Goal: Task Accomplishment & Management: Manage account settings

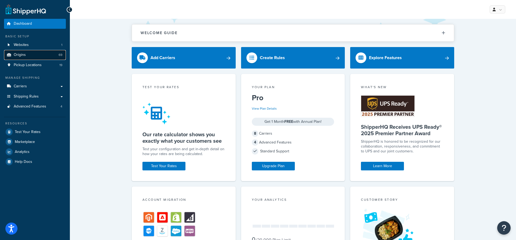
click at [37, 55] on link "Origins 69" at bounding box center [35, 55] width 62 height 10
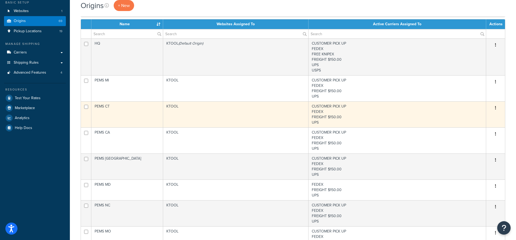
scroll to position [203, 0]
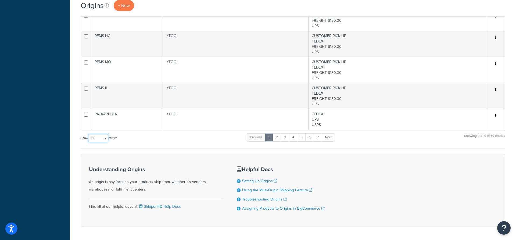
click at [88, 134] on select "10 15 25 50 100 1000" at bounding box center [98, 138] width 20 height 8
select select "100"
click option "100" at bounding box center [0, 0] width 0 height 0
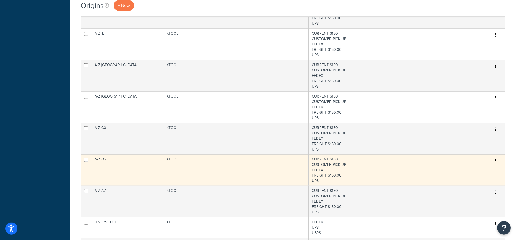
scroll to position [1185, 0]
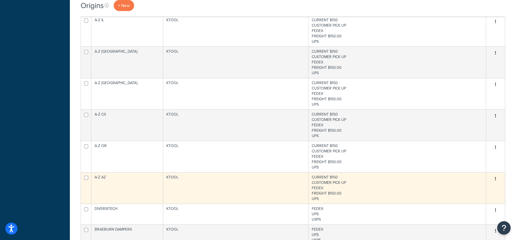
click at [495, 178] on button "button" at bounding box center [496, 179] width 8 height 9
click at [477, 201] on link "Duplicate" at bounding box center [478, 200] width 42 height 11
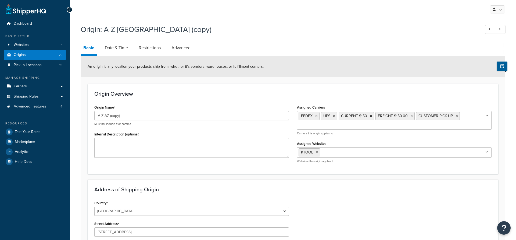
select select "3"
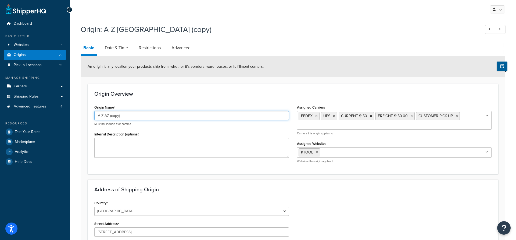
click at [109, 116] on input "A-Z AZ (copy)" at bounding box center [191, 115] width 195 height 9
click at [128, 114] on input "A-Z FL (copy)" at bounding box center [191, 115] width 195 height 9
type input "A-Z FL"
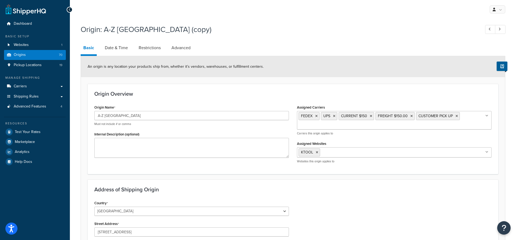
click at [196, 96] on h3 "Origin Overview" at bounding box center [292, 94] width 397 height 6
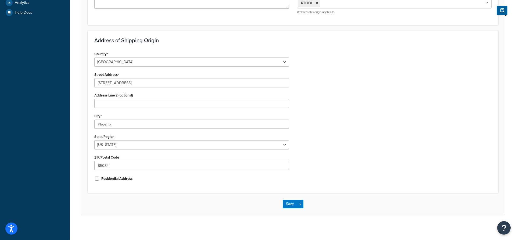
scroll to position [152, 0]
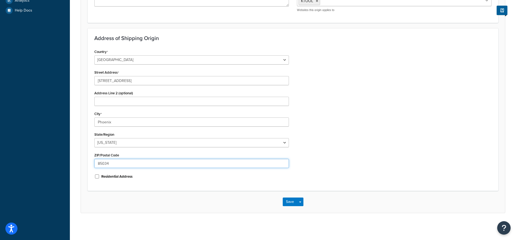
click at [112, 163] on input "85034" at bounding box center [191, 163] width 195 height 9
paste input "32809"
type input "32809"
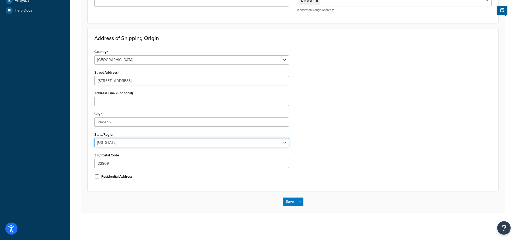
click at [94, 138] on select "Alabama Alaska American Samoa Arizona Arkansas Armed Forces Americas Armed Forc…" at bounding box center [191, 142] width 195 height 9
click at [110, 143] on select "Alabama Alaska American Samoa Arizona Arkansas Armed Forces Americas Armed Forc…" at bounding box center [191, 142] width 195 height 9
click at [94, 138] on select "Alabama Alaska American Samoa Arizona Arkansas Armed Forces Americas Armed Forc…" at bounding box center [191, 142] width 195 height 9
select select "9"
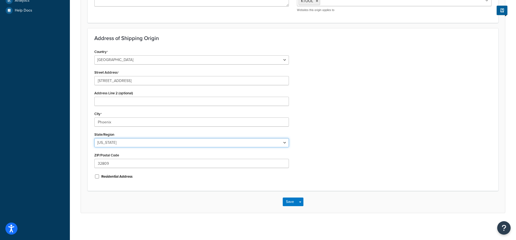
click option "Florida" at bounding box center [0, 0] width 0 height 0
click at [115, 126] on input "Phoenix" at bounding box center [191, 121] width 195 height 9
paste input "Orlando"
click at [117, 117] on input "Orlando" at bounding box center [191, 121] width 195 height 9
type input "Orlando"
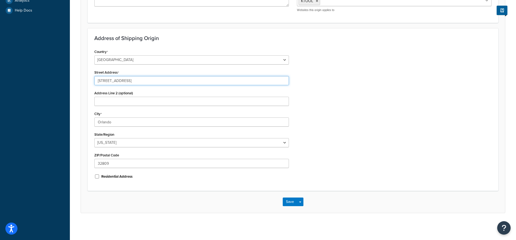
click at [117, 79] on input "2525 E Magnolia St" at bounding box center [191, 80] width 195 height 9
paste input "7705 Winegard Rd, Ste 150"
type input "7705 Winegard Rd, Ste 150"
click at [380, 112] on div "Country United States United Kingdom Afghanistan Åland Islands Albania Algeria …" at bounding box center [292, 116] width 405 height 136
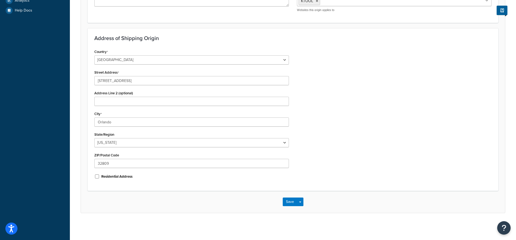
scroll to position [0, 0]
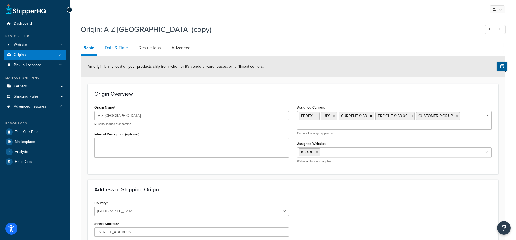
click at [119, 48] on link "Date & Time" at bounding box center [116, 47] width 28 height 13
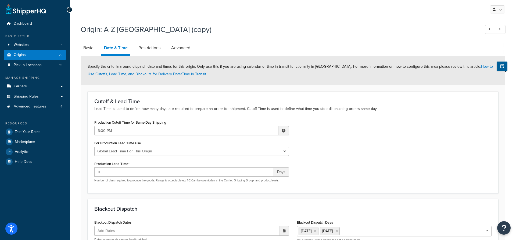
click at [376, 134] on div "Production Cutoff Time for Same Day Shipping 3:00 PM ▲ 3 ▼ : ▲ 00 ▼ ▲ PM ▼ For …" at bounding box center [292, 153] width 405 height 68
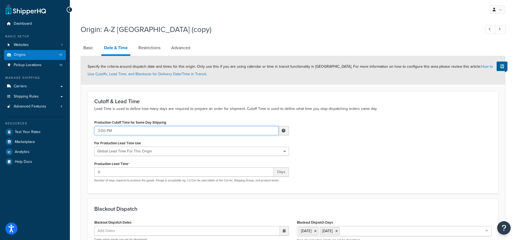
click at [99, 133] on input "3:00 PM" at bounding box center [186, 130] width 184 height 9
type input "12:00 PM"
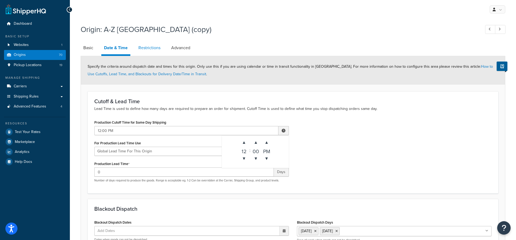
click at [148, 49] on link "Restrictions" at bounding box center [149, 47] width 27 height 13
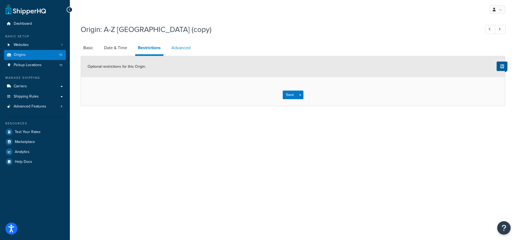
click at [180, 45] on link "Advanced" at bounding box center [181, 47] width 24 height 13
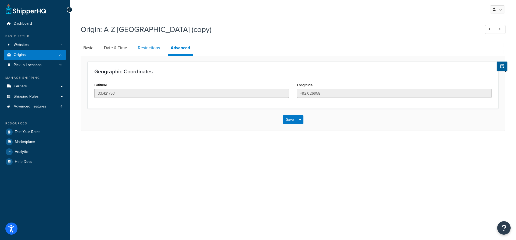
click at [150, 48] on link "Restrictions" at bounding box center [148, 47] width 27 height 13
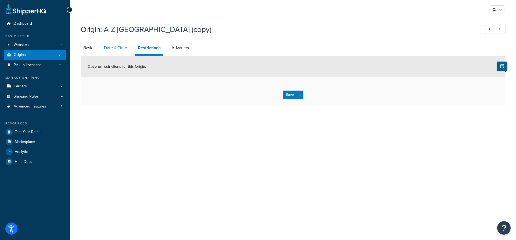
click at [116, 48] on link "Date & Time" at bounding box center [115, 47] width 28 height 13
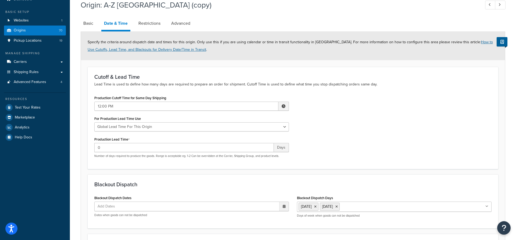
scroll to position [7, 0]
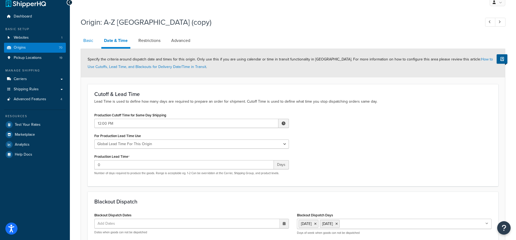
click at [90, 40] on link "Basic" at bounding box center [88, 40] width 15 height 13
select select "9"
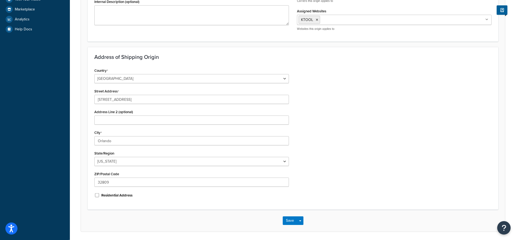
scroll to position [152, 0]
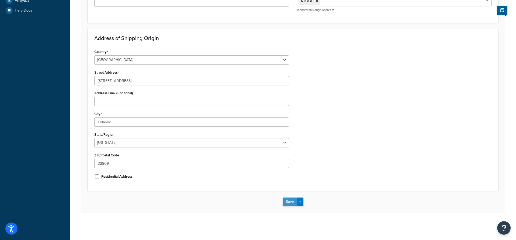
click at [290, 204] on button "Save" at bounding box center [290, 202] width 15 height 9
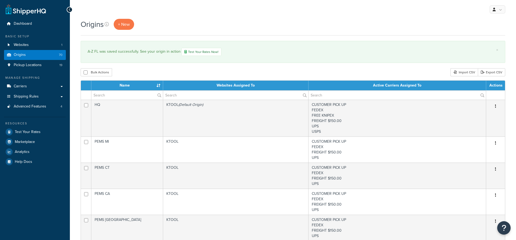
select select "100"
click at [69, 10] on icon at bounding box center [70, 10] width 2 height 4
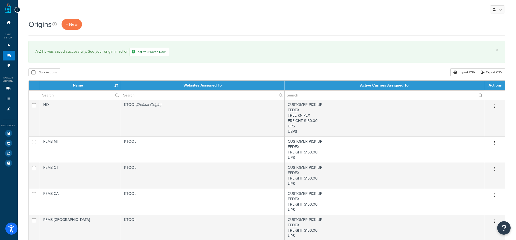
click at [17, 11] on icon at bounding box center [17, 10] width 2 height 4
